Goal: Navigation & Orientation: Find specific page/section

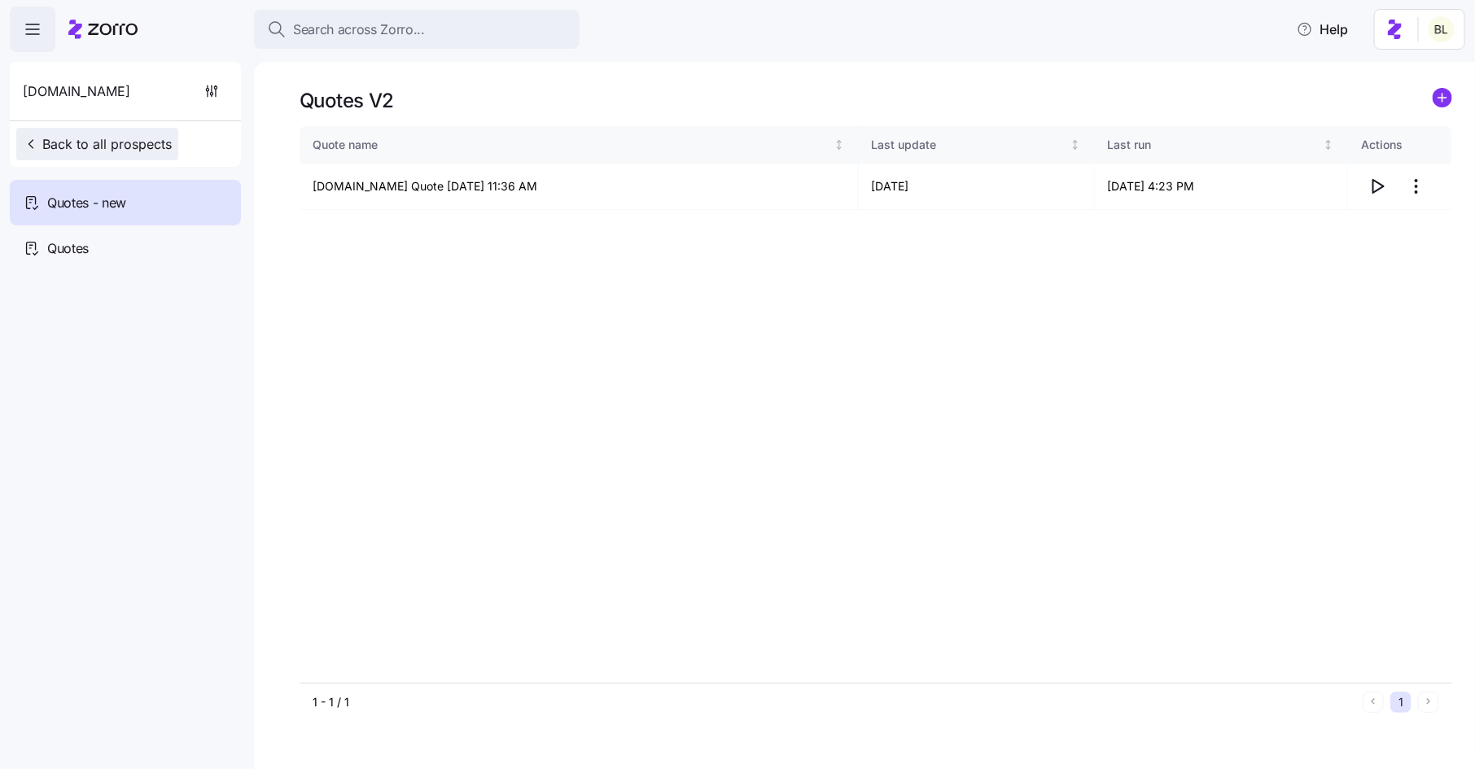
click at [126, 139] on span "Back to all prospects" at bounding box center [97, 144] width 149 height 20
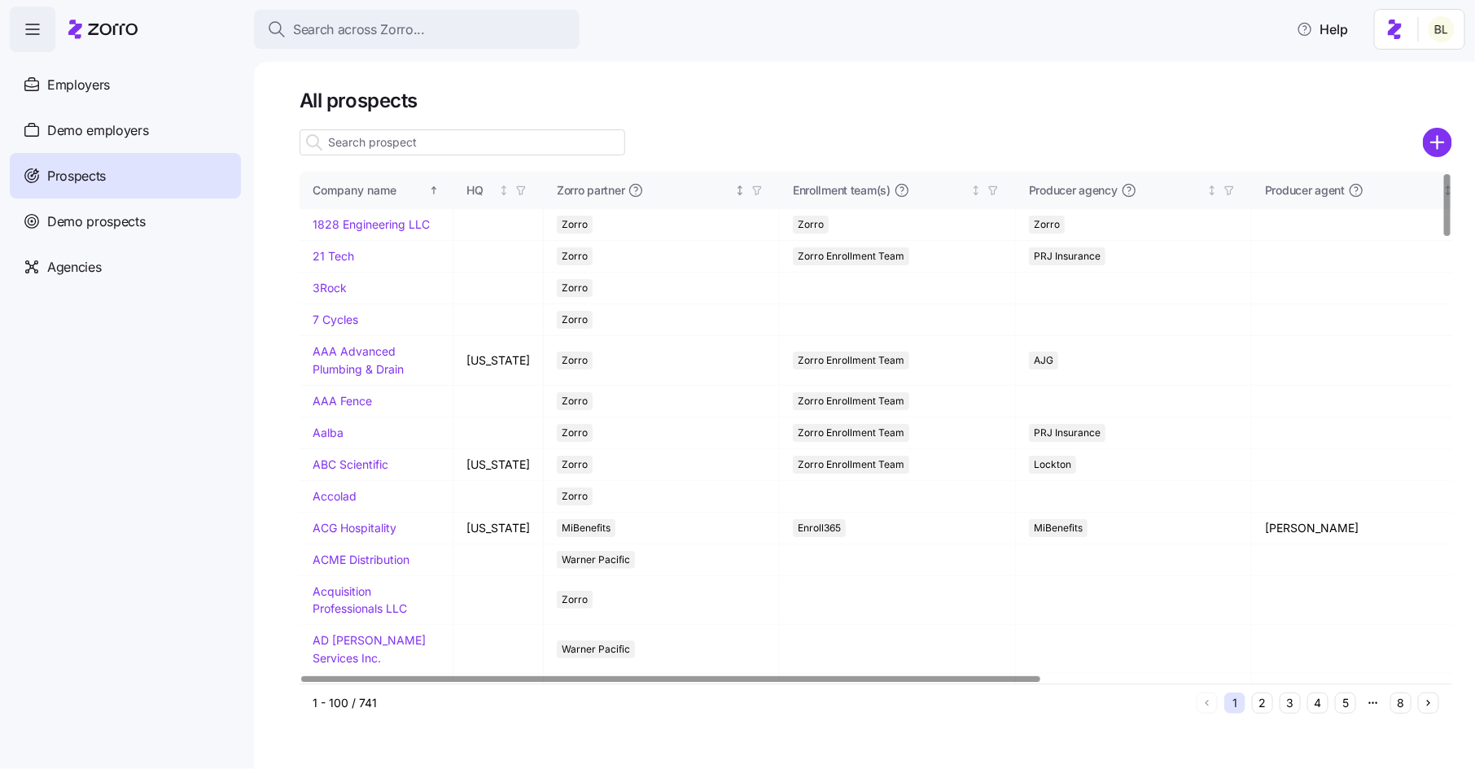
click at [753, 192] on icon "button" at bounding box center [756, 191] width 7 height 8
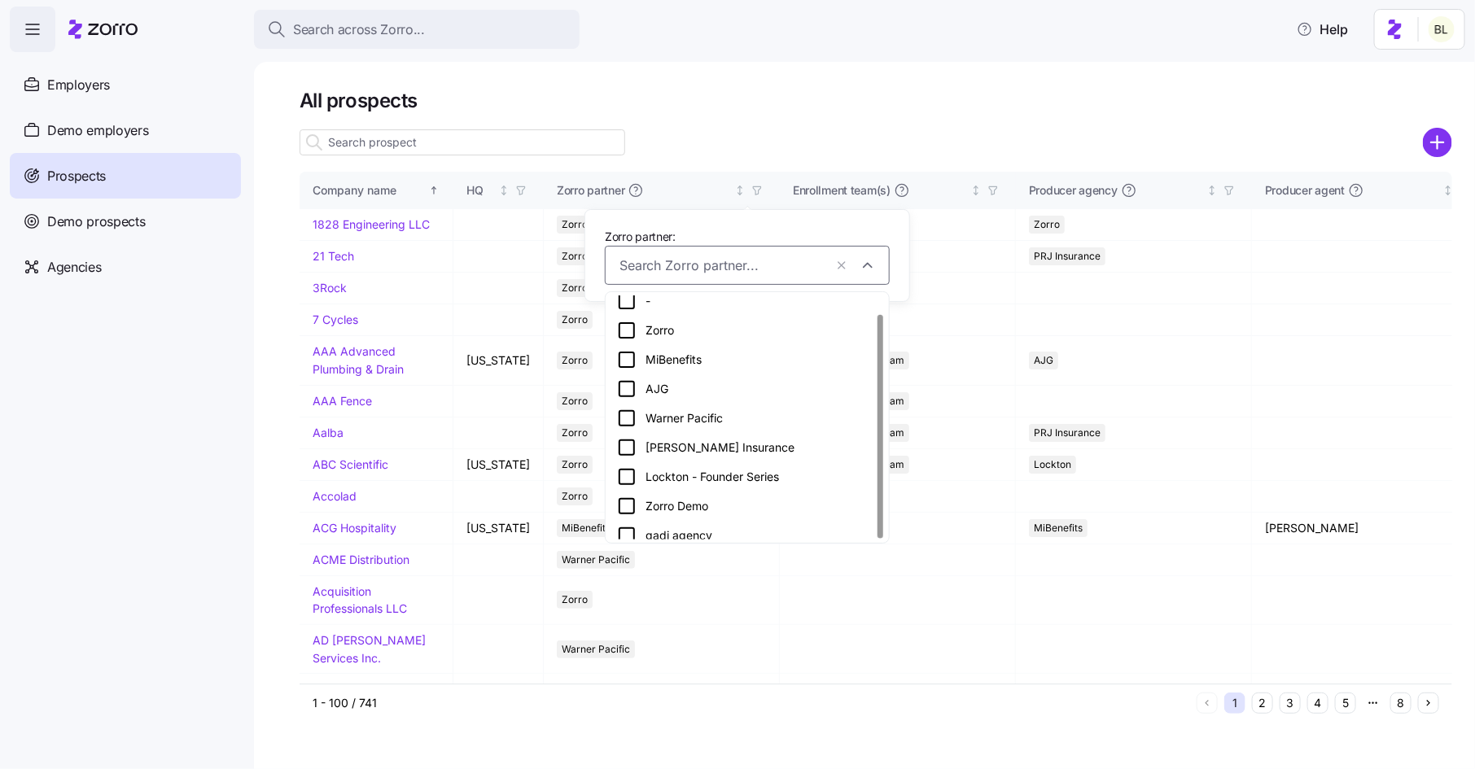
scroll to position [19, 0]
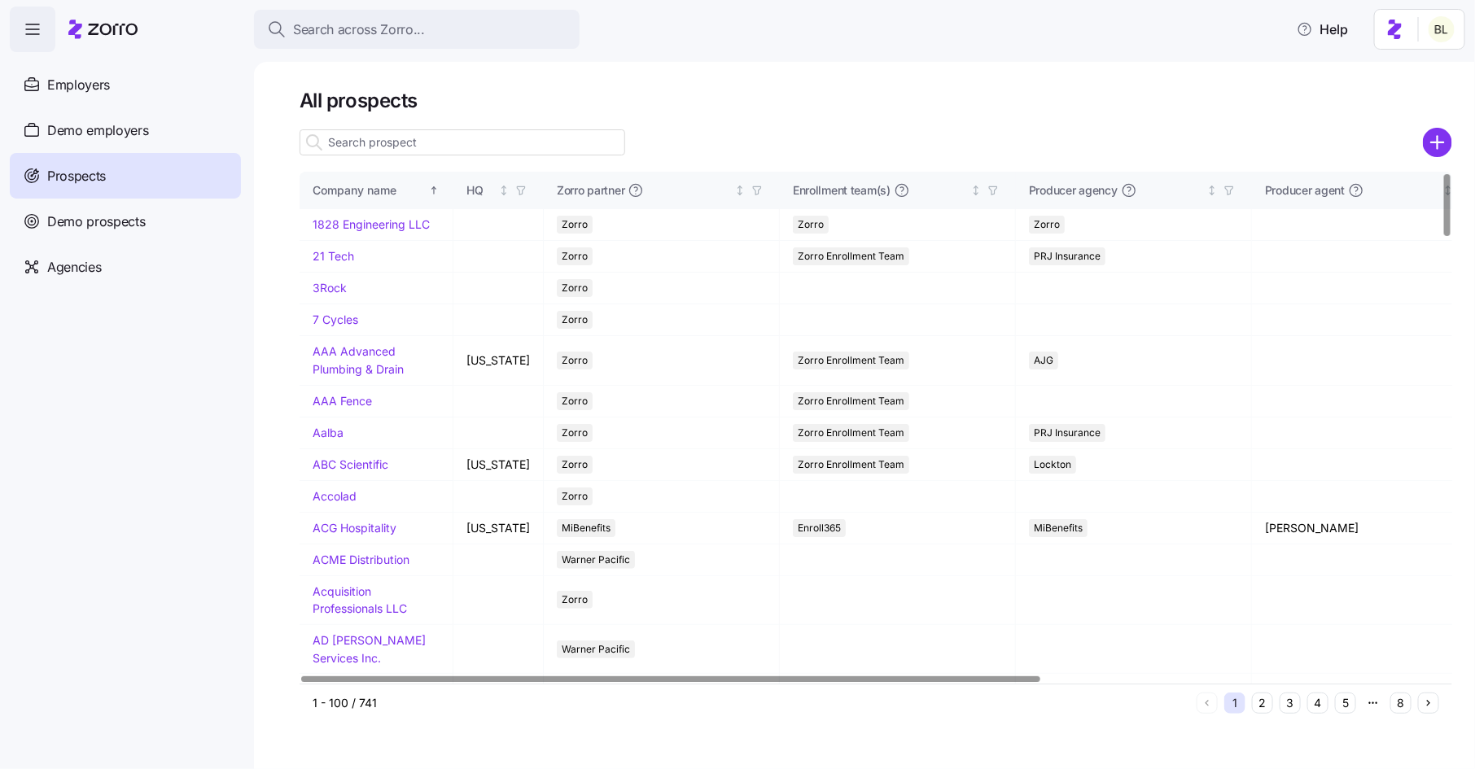
click at [956, 131] on div at bounding box center [876, 142] width 1153 height 33
click at [989, 190] on icon "button" at bounding box center [992, 191] width 7 height 8
click at [1010, 119] on div at bounding box center [876, 119] width 1153 height 13
click at [751, 187] on icon "button" at bounding box center [756, 190] width 11 height 11
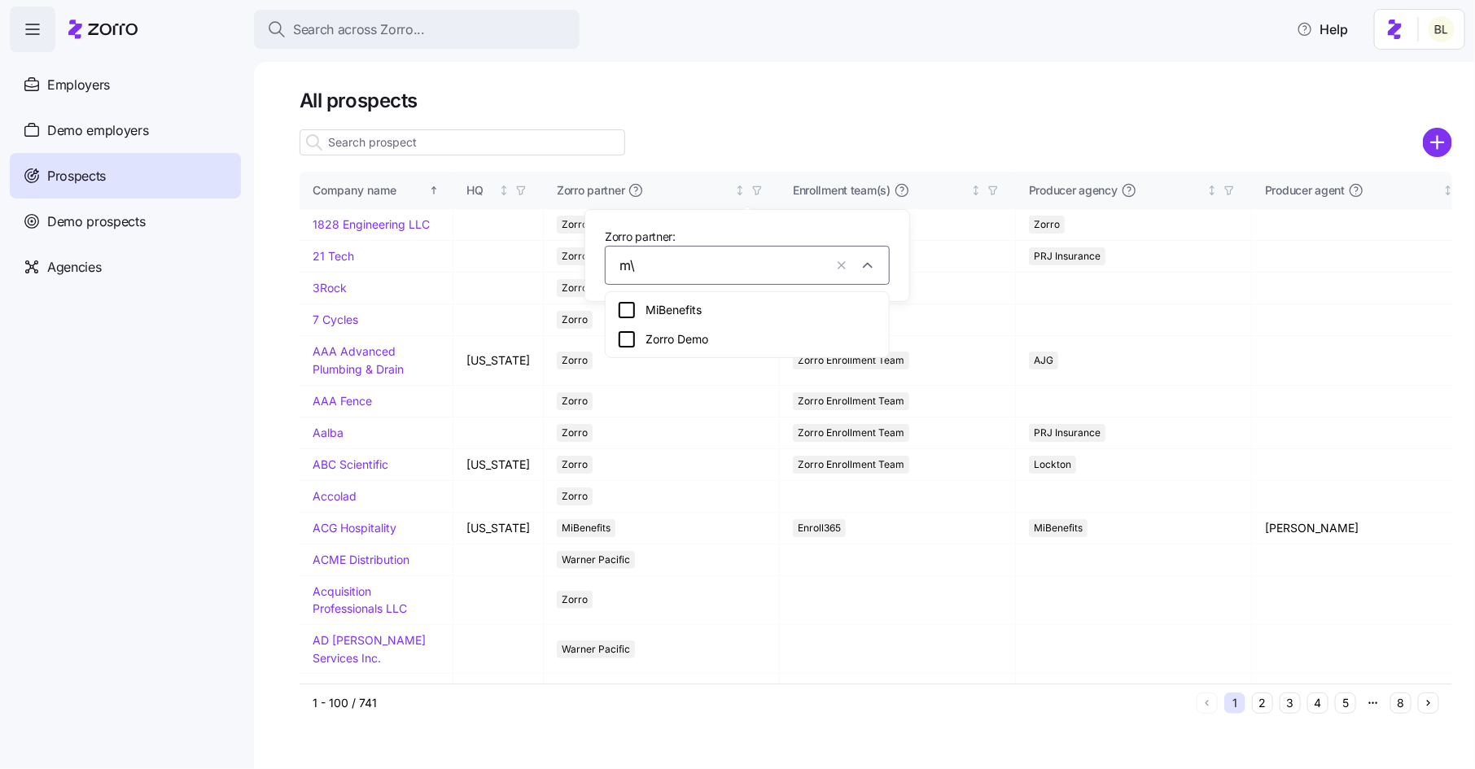
type input "m"
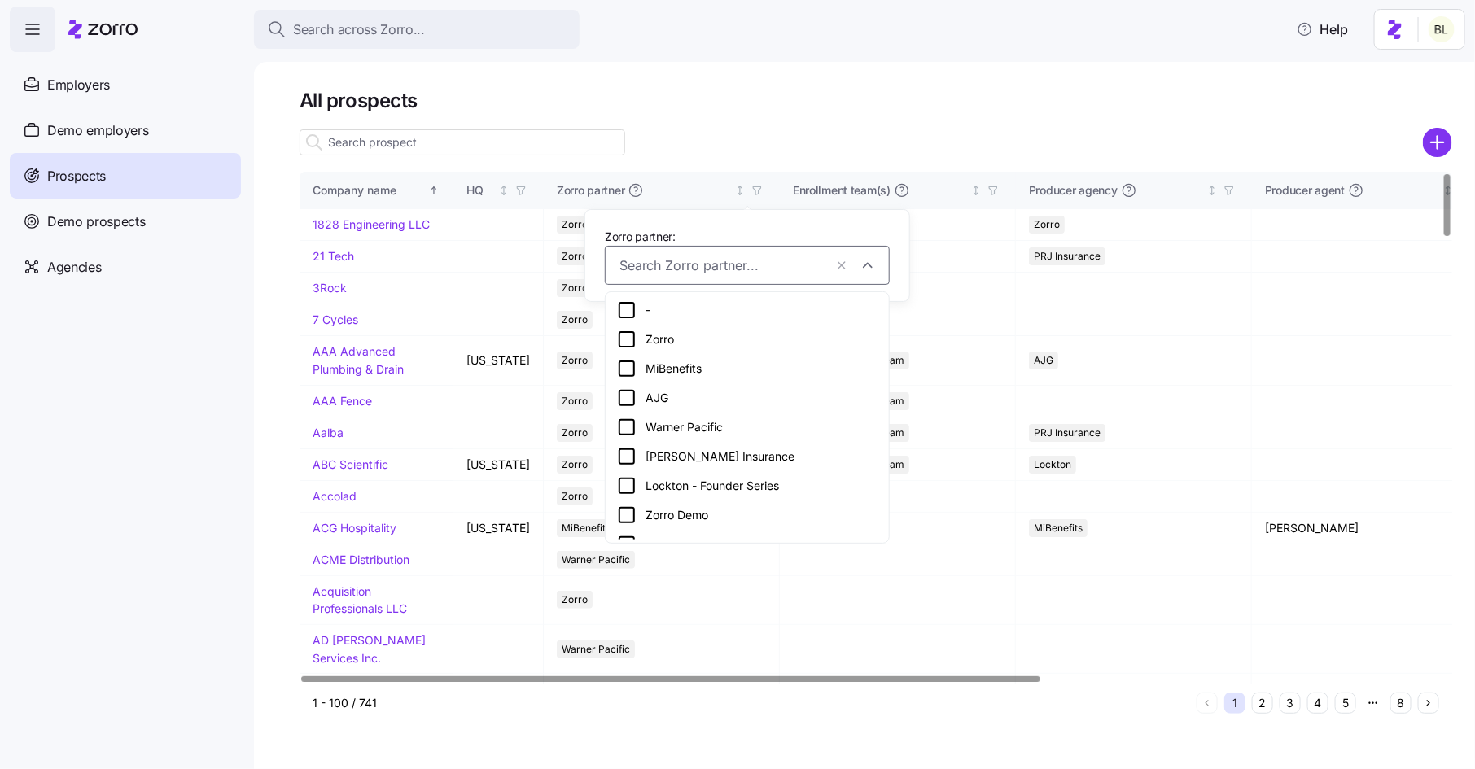
click at [705, 111] on h1 "All prospects" at bounding box center [876, 100] width 1153 height 25
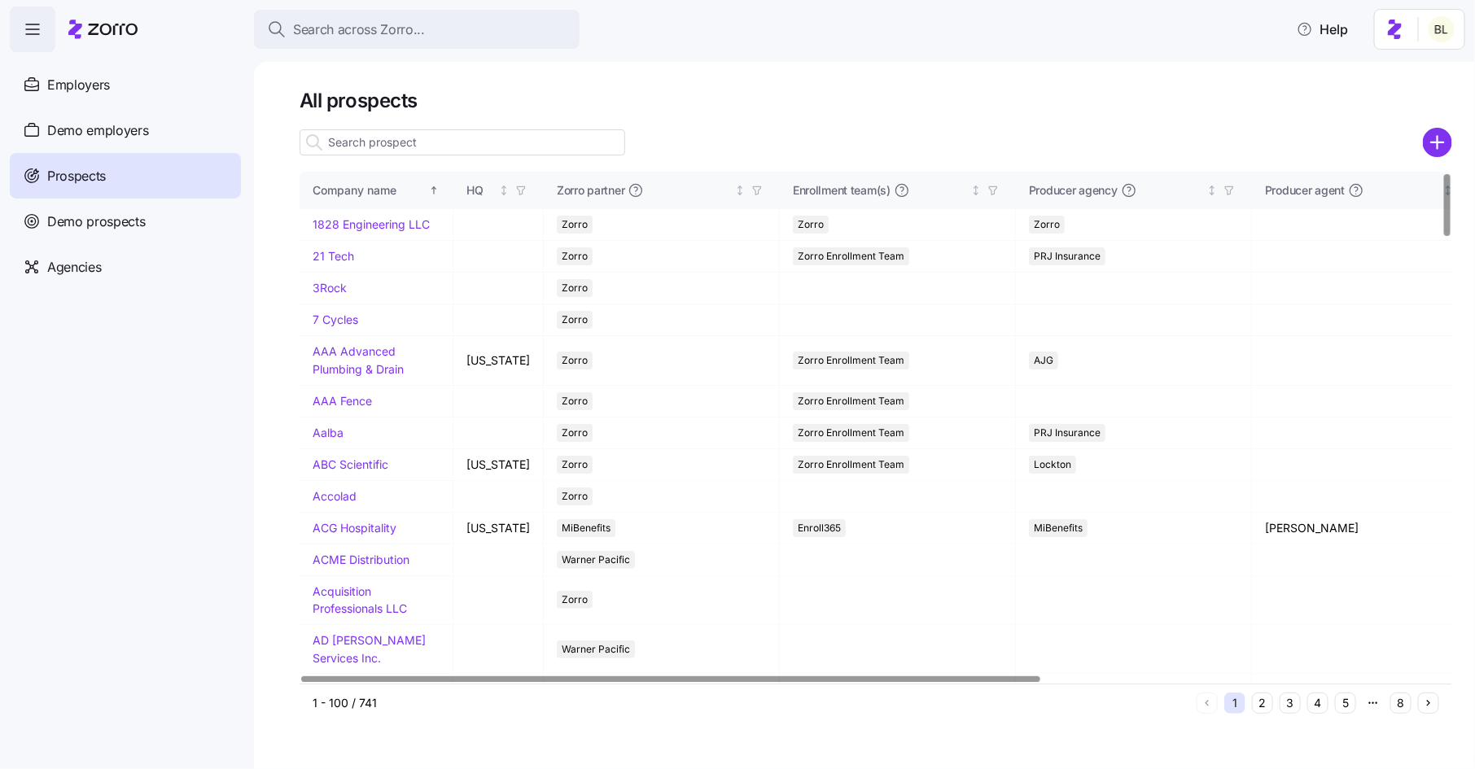
click at [231, 569] on nav "Employers Demo employers Prospects Demo prospects Agencies" at bounding box center [127, 410] width 254 height 717
